Goal: Task Accomplishment & Management: Use online tool/utility

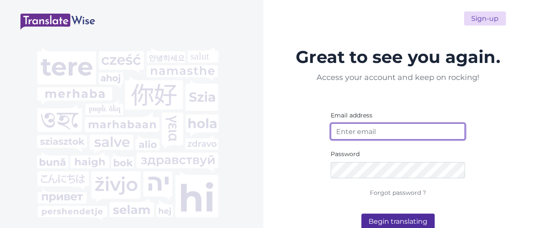
type input "[EMAIL_ADDRESS][DOMAIN_NAME]"
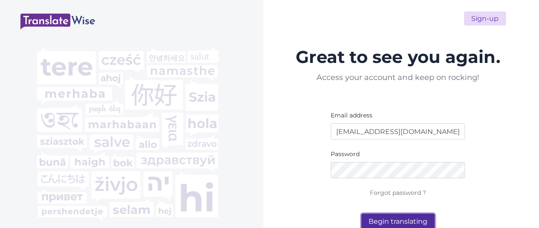
click at [406, 221] on button "Begin translating" at bounding box center [397, 222] width 73 height 16
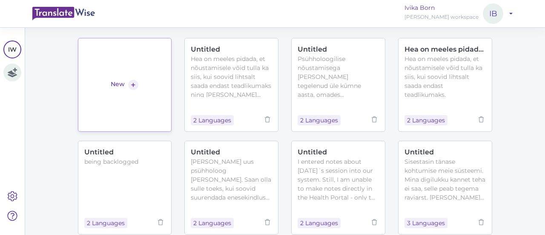
click at [145, 63] on link "New +" at bounding box center [125, 85] width 94 height 94
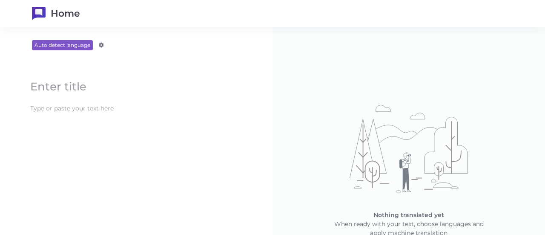
click at [93, 109] on content at bounding box center [136, 108] width 221 height 14
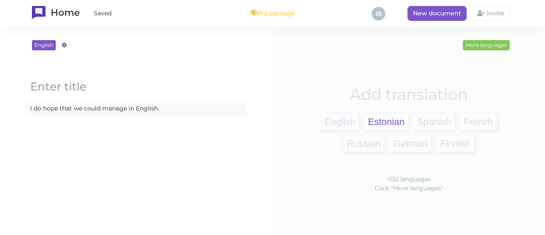
click at [378, 124] on span "Estonian" at bounding box center [386, 121] width 44 height 17
